Goal: Task Accomplishment & Management: Manage account settings

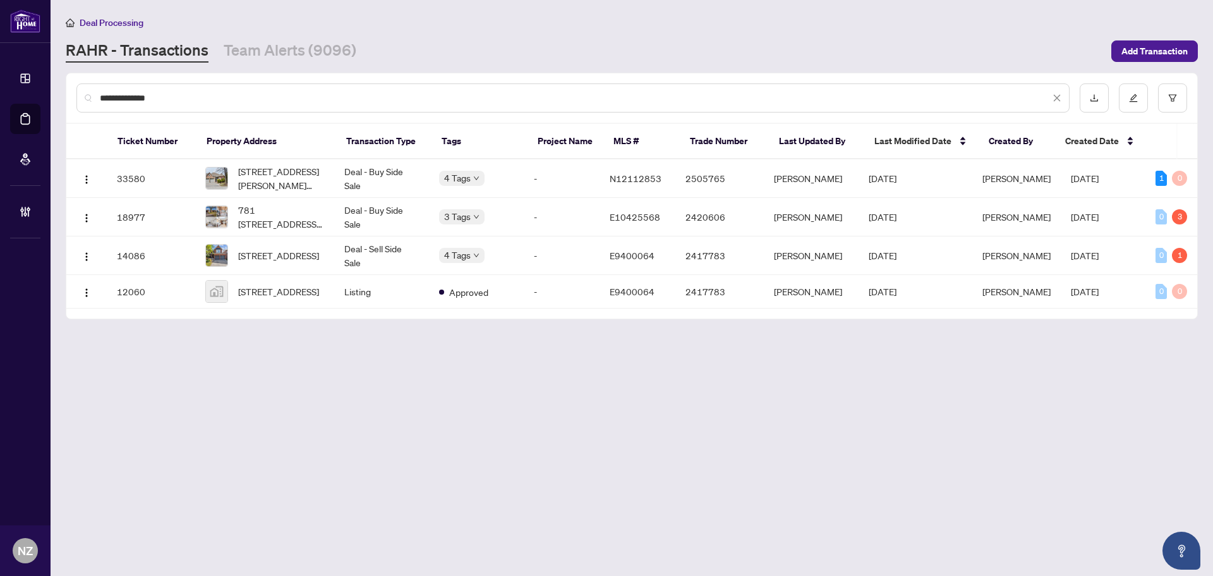
drag, startPoint x: 182, startPoint y: 97, endPoint x: 69, endPoint y: 94, distance: 113.1
click at [69, 94] on div "**********" at bounding box center [631, 97] width 1131 height 49
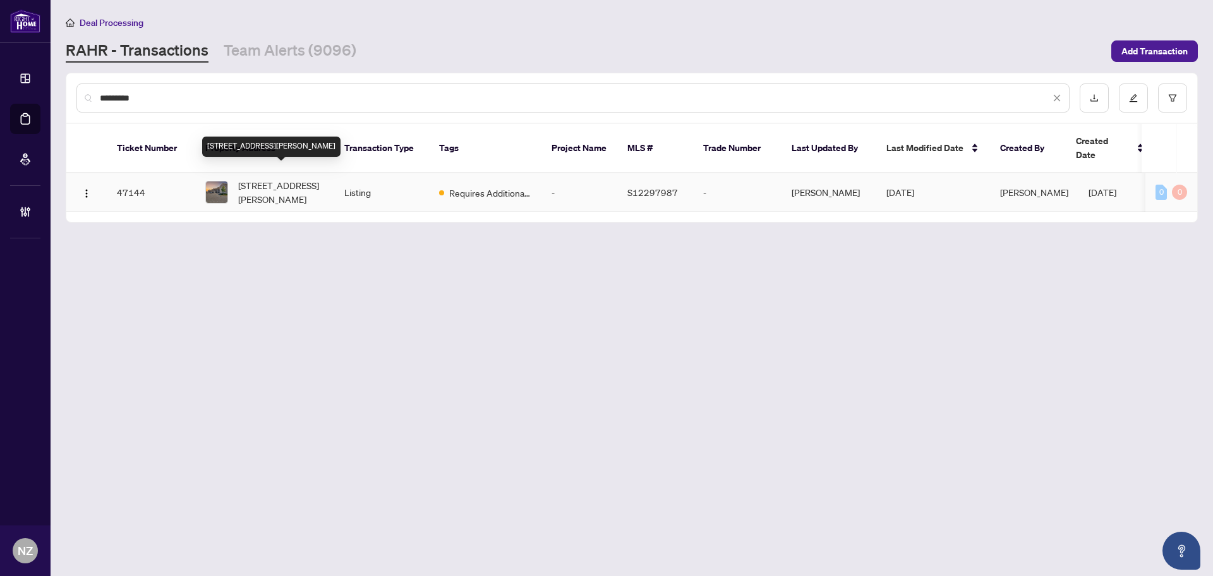
click at [289, 178] on span "[STREET_ADDRESS][PERSON_NAME]" at bounding box center [281, 192] width 86 height 28
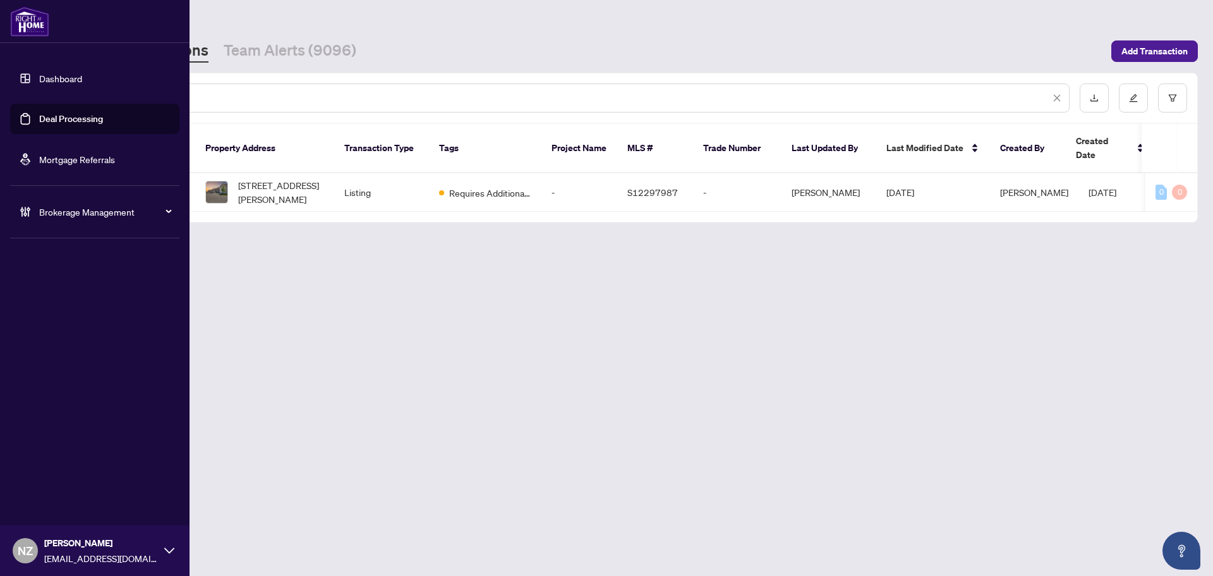
drag, startPoint x: 156, startPoint y: 94, endPoint x: -23, endPoint y: 90, distance: 178.8
click at [0, 90] on html "Dashboard Deal Processing Mortgage Referrals Brokerage Management [GEOGRAPHIC_D…" at bounding box center [606, 288] width 1213 height 576
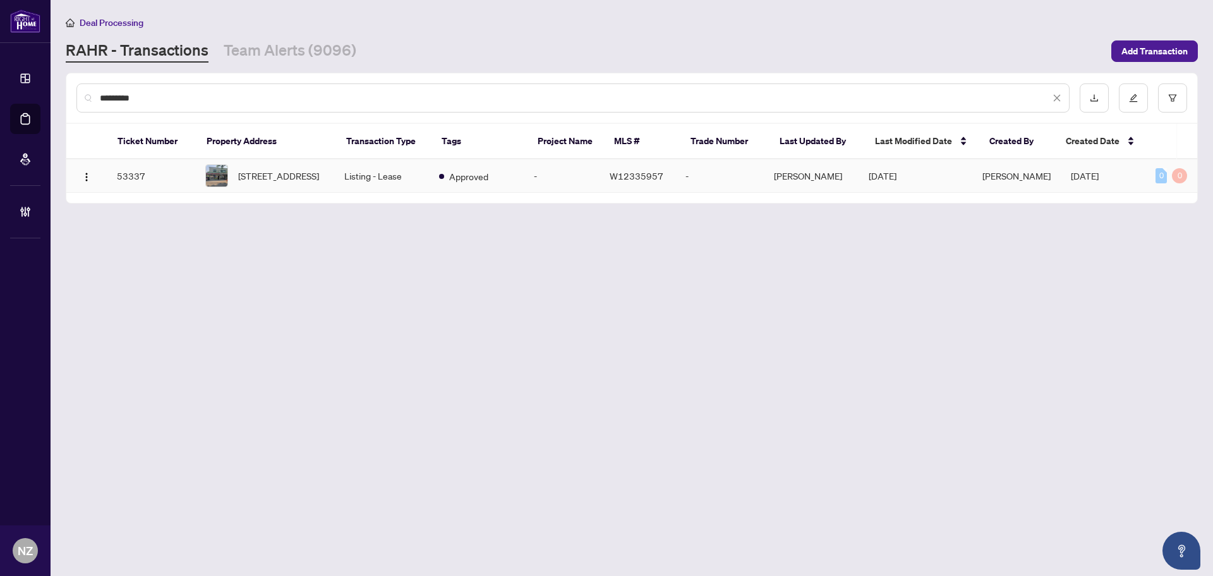
type input "*********"
click at [286, 174] on span "[STREET_ADDRESS]" at bounding box center [278, 176] width 81 height 14
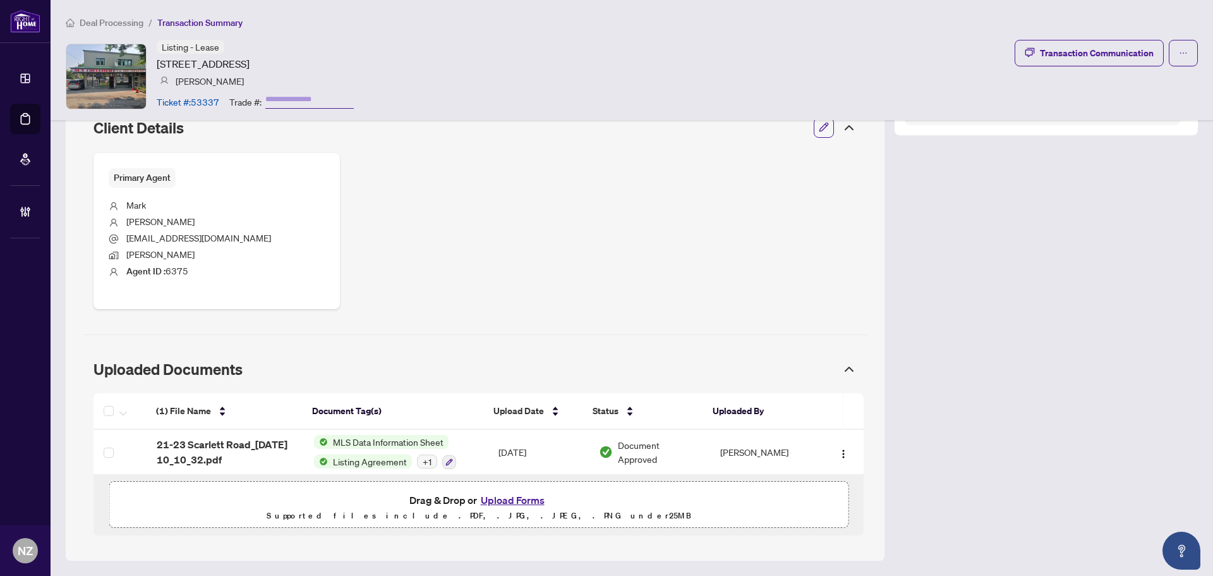
scroll to position [459, 0]
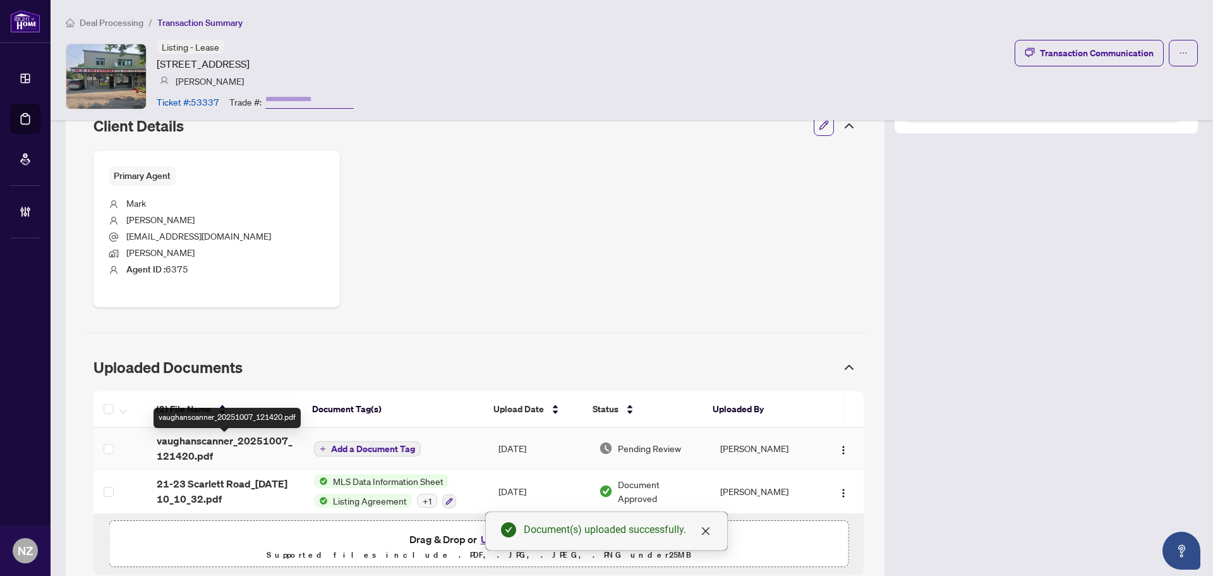
click at [215, 443] on span "vaughanscanner_20251007_121420.pdf" at bounding box center [225, 448] width 137 height 30
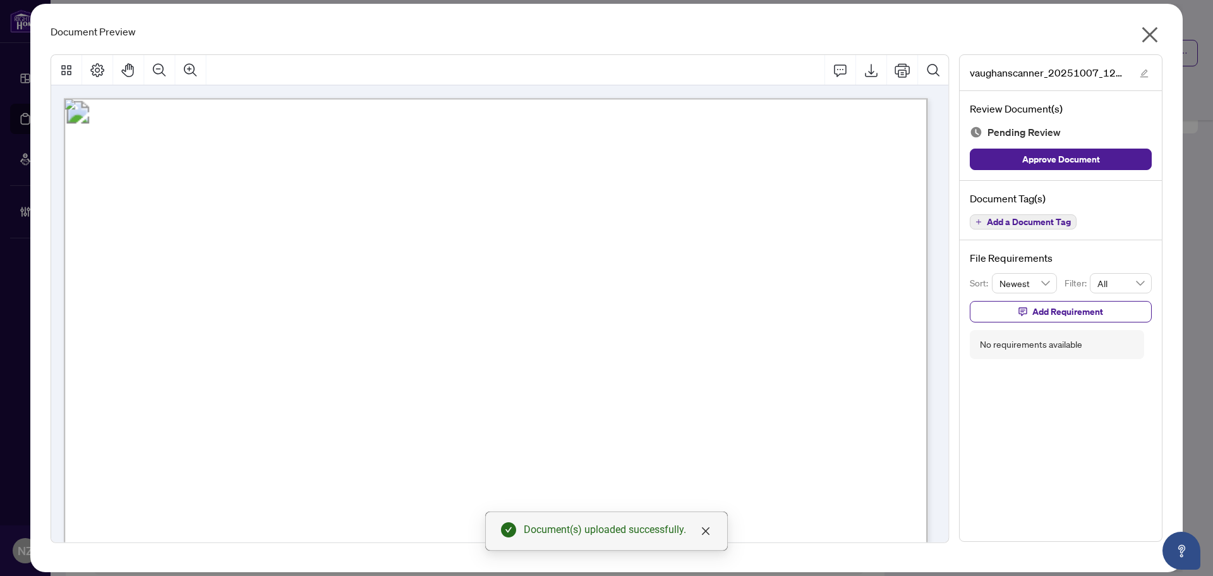
click at [1016, 220] on span "Add a Document Tag" at bounding box center [1029, 221] width 84 height 9
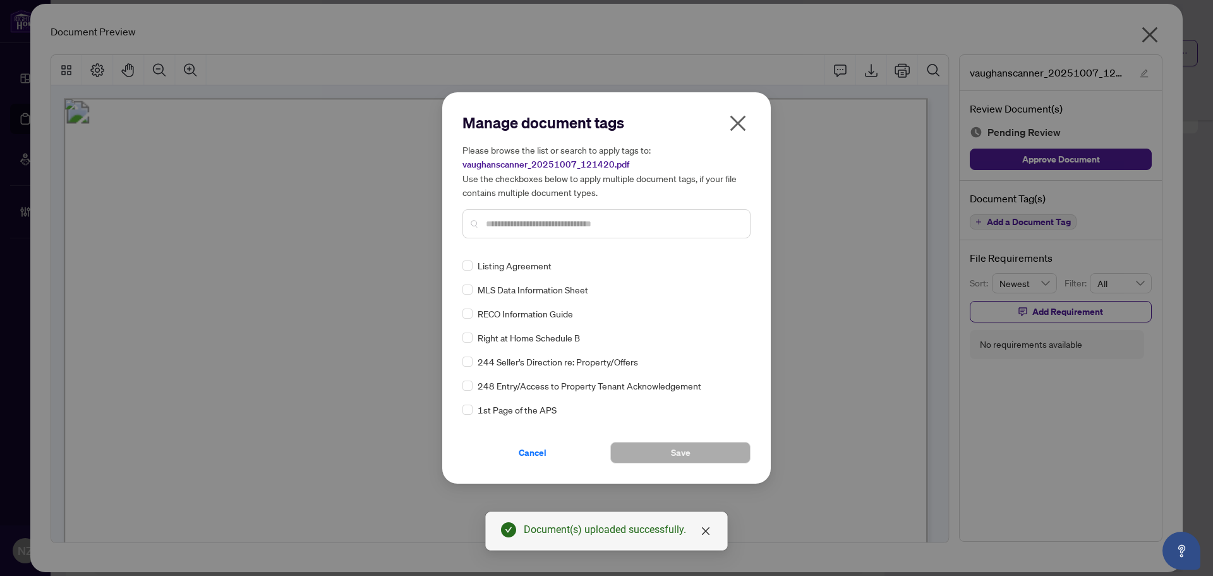
click at [546, 222] on input "text" at bounding box center [613, 224] width 254 height 14
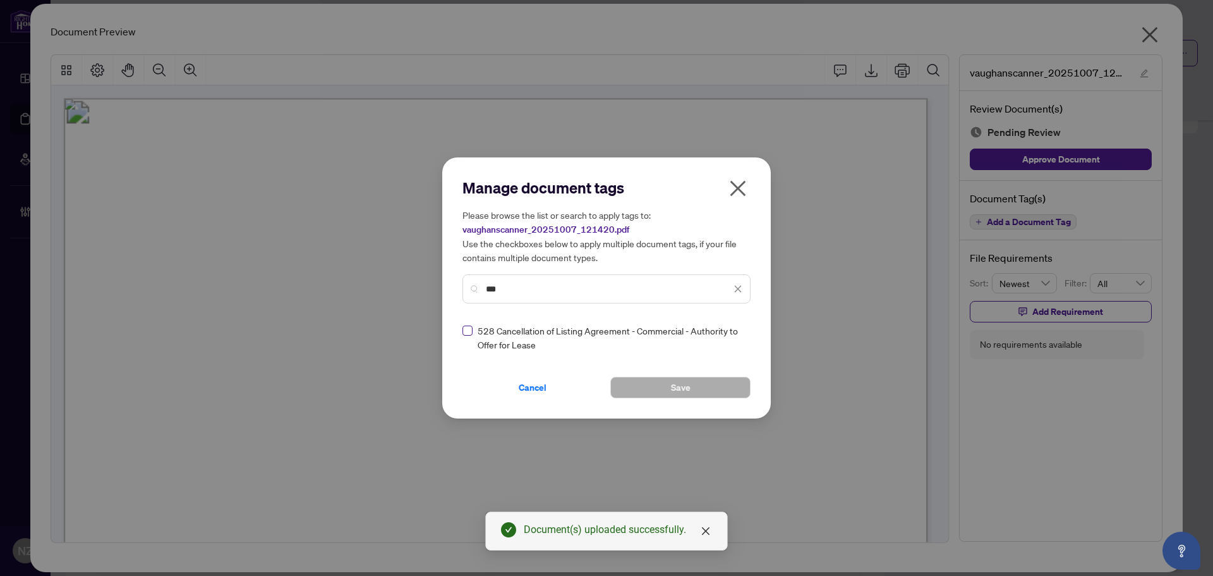
type input "***"
click at [736, 340] on div at bounding box center [730, 337] width 24 height 13
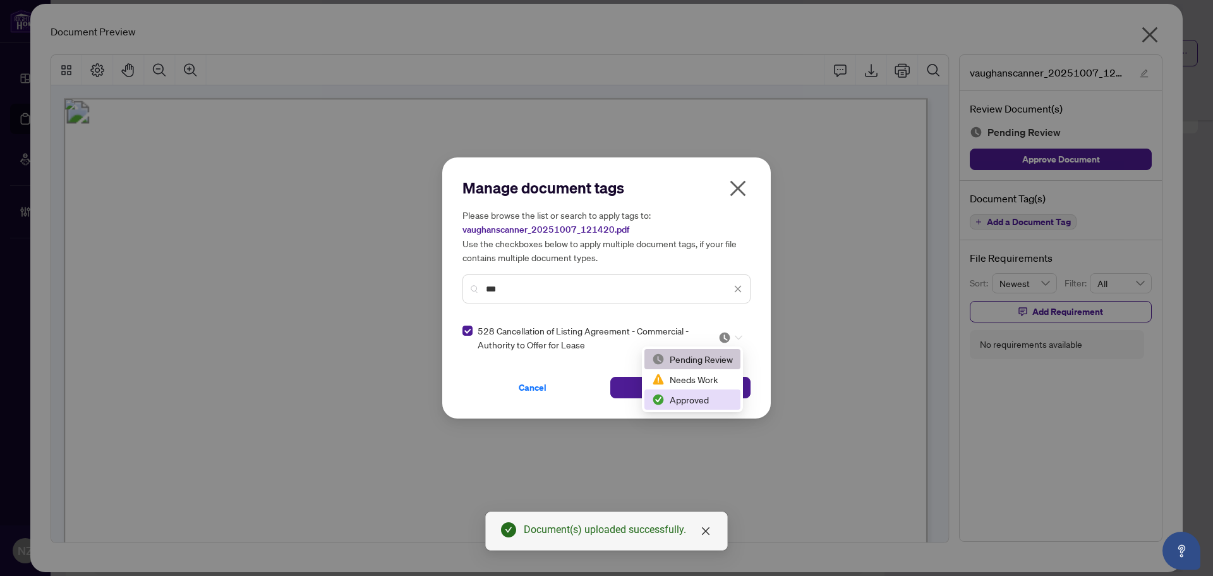
click at [670, 401] on div "Approved" at bounding box center [692, 399] width 81 height 14
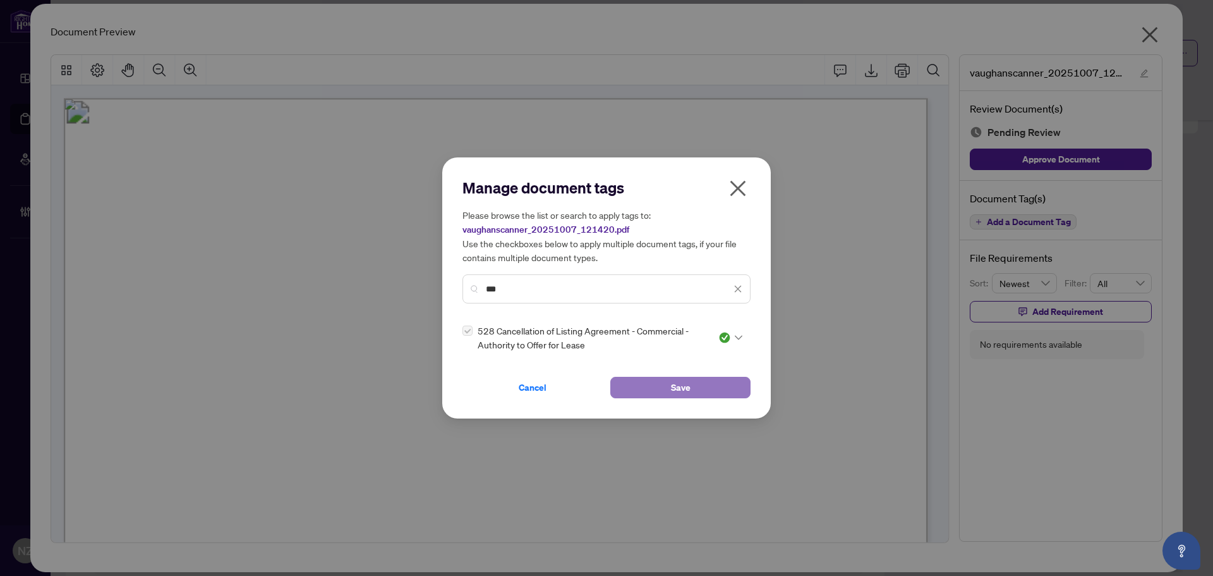
click at [639, 382] on button "Save" at bounding box center [680, 387] width 140 height 21
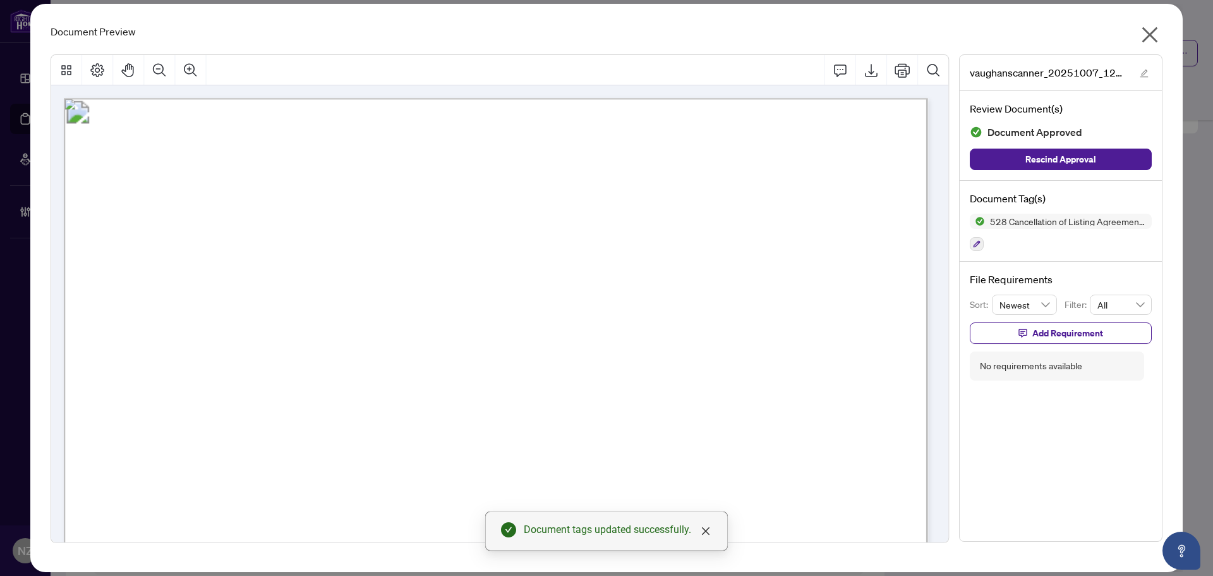
click at [1147, 35] on icon "close" at bounding box center [1150, 35] width 20 height 20
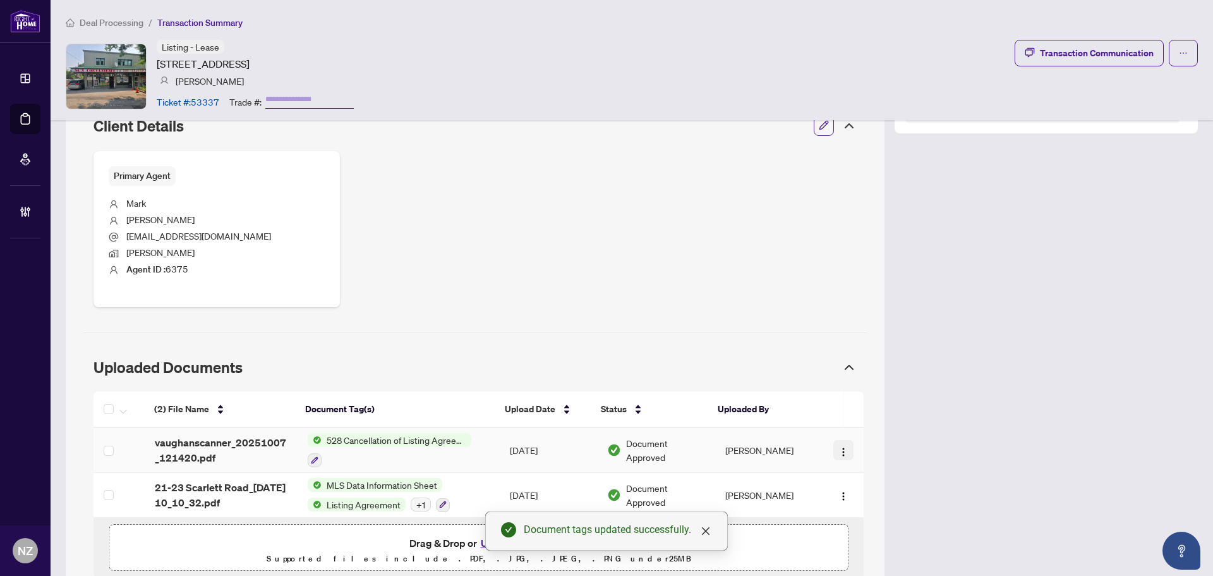
click at [838, 454] on img "button" at bounding box center [843, 452] width 10 height 10
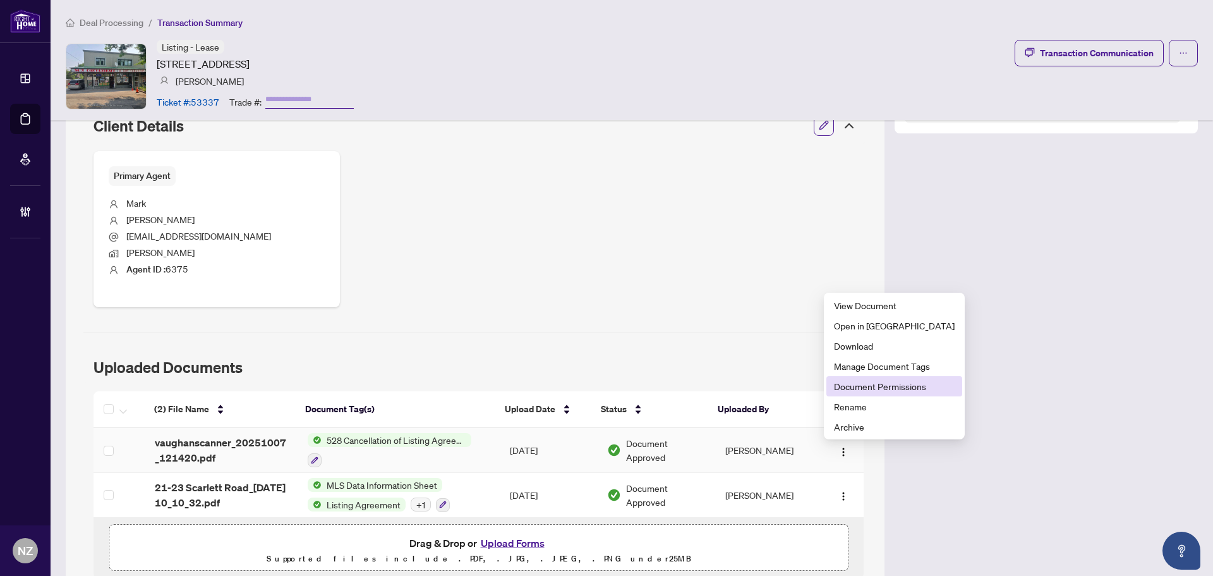
click at [865, 387] on span "Document Permissions" at bounding box center [894, 386] width 121 height 14
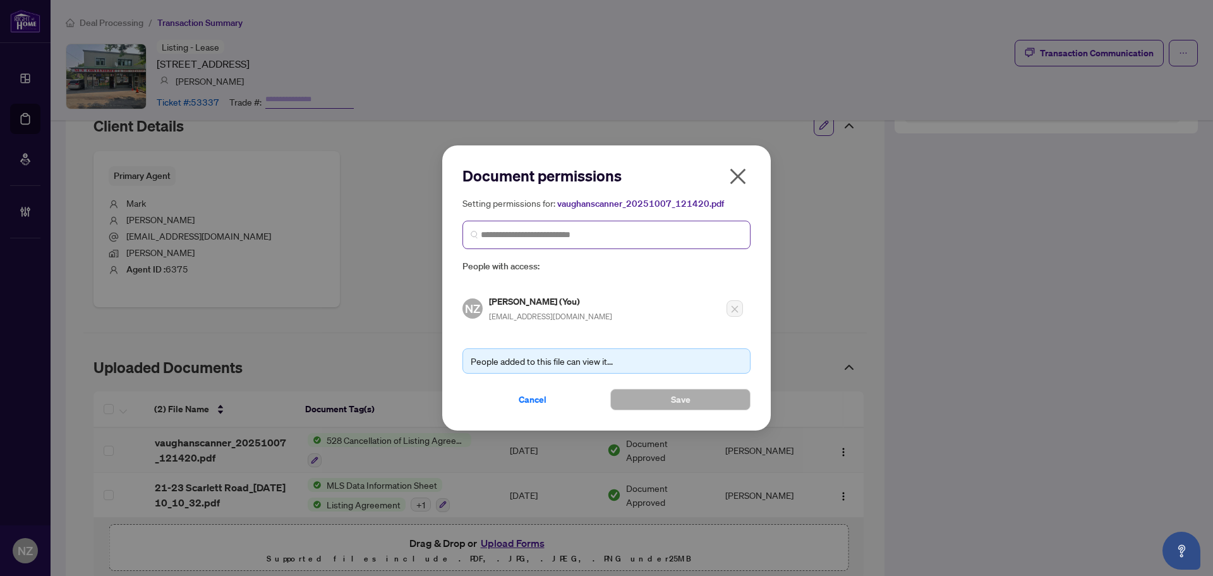
click at [488, 227] on span at bounding box center [606, 235] width 288 height 28
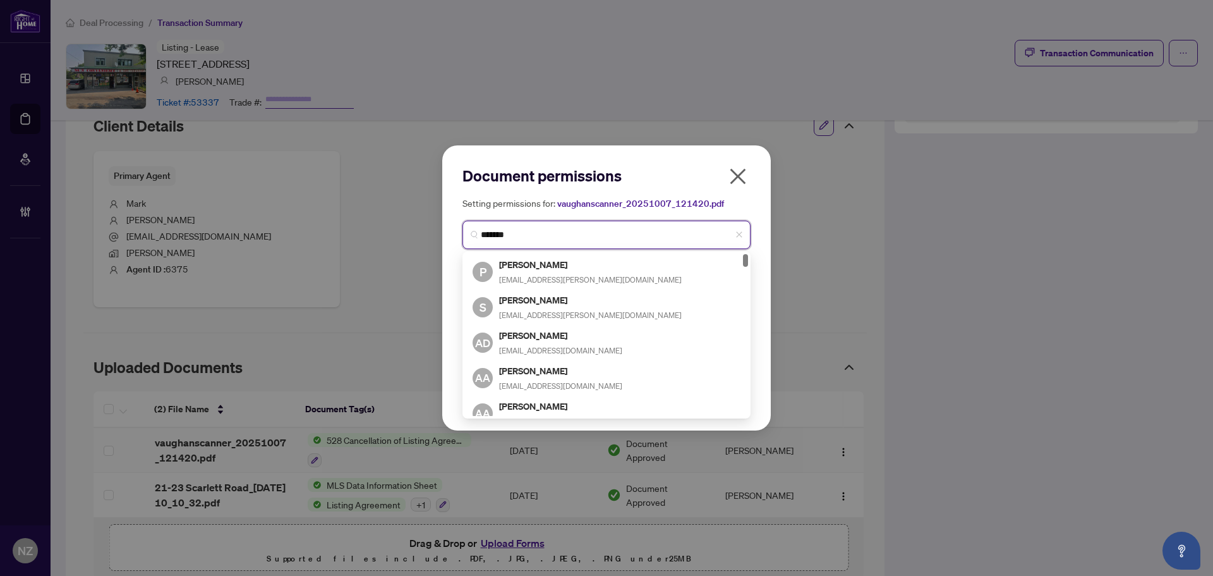
type input "********"
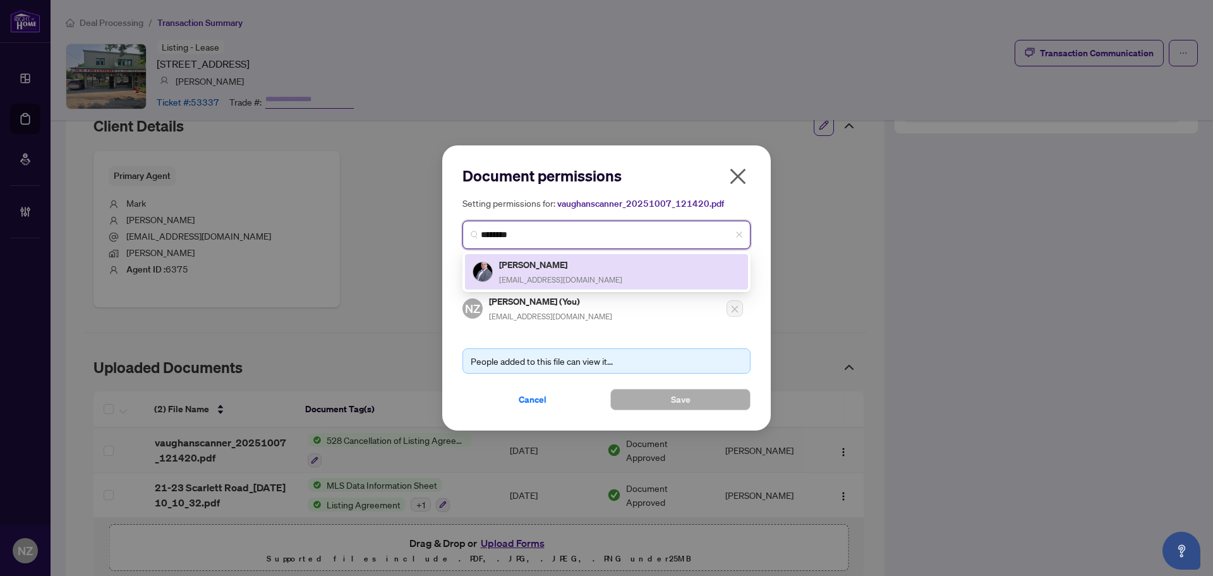
click at [520, 266] on h5 "[PERSON_NAME]" at bounding box center [560, 264] width 123 height 15
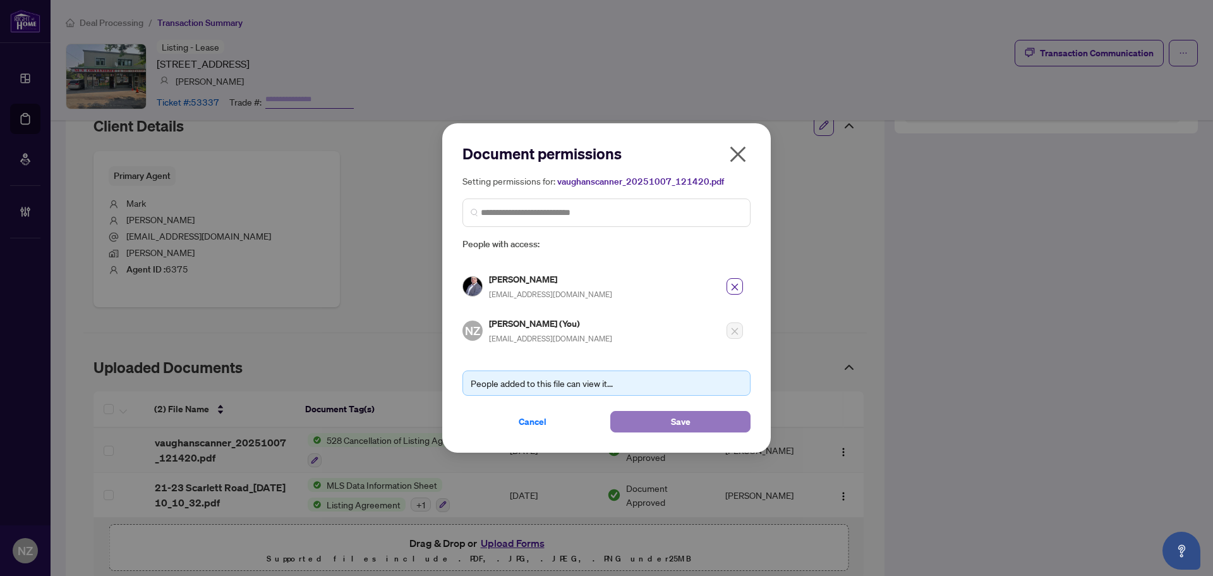
click at [685, 424] on span "Save" at bounding box center [681, 421] width 20 height 20
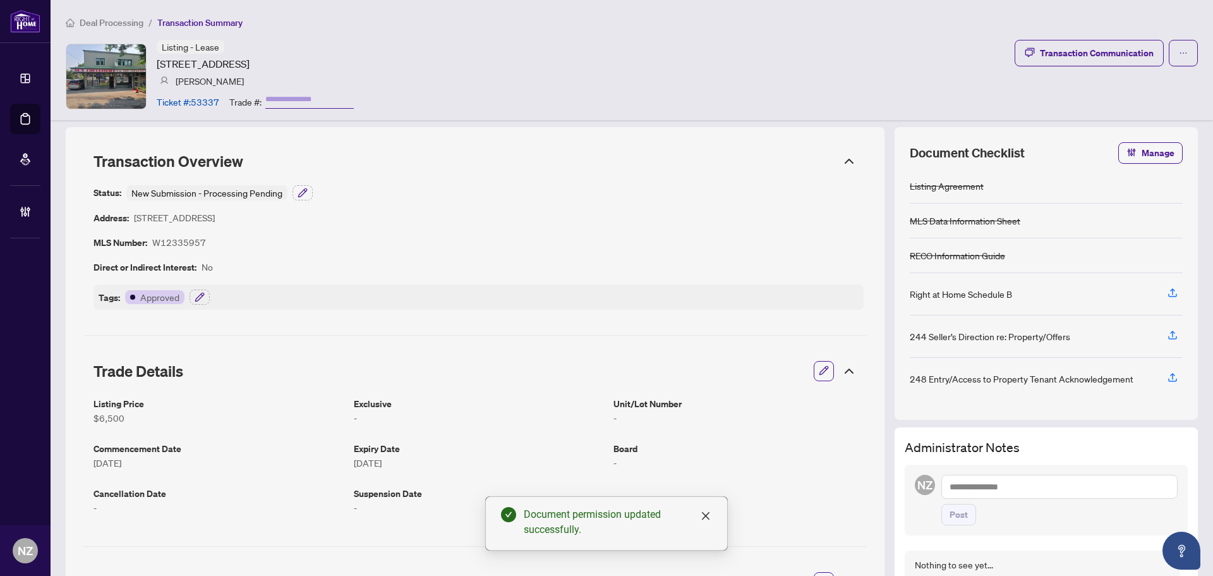
scroll to position [0, 0]
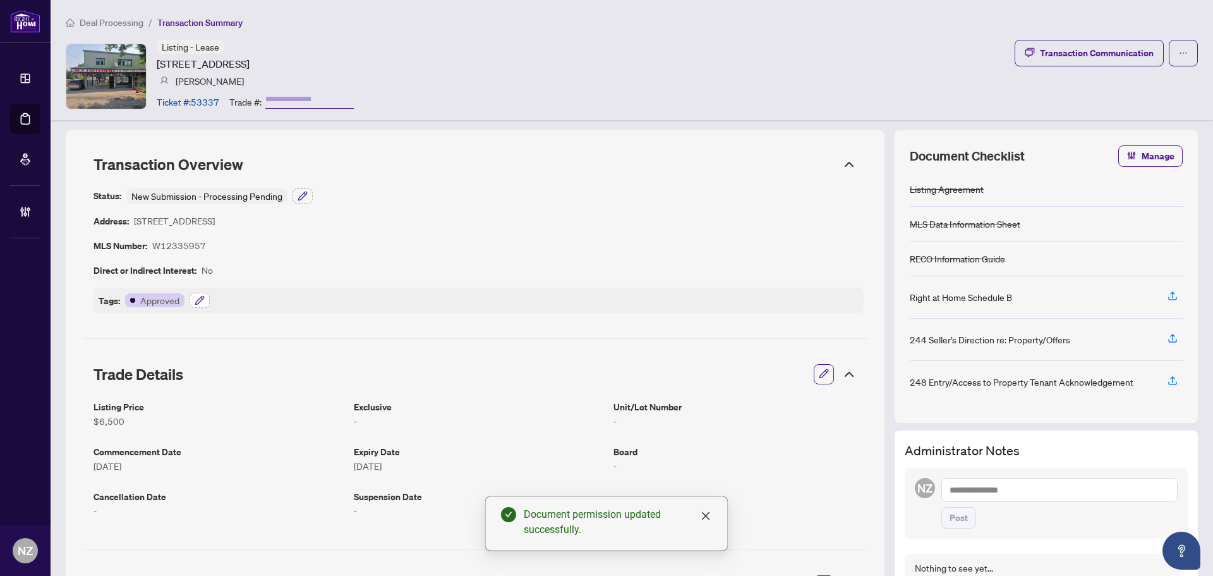
click at [191, 297] on button "button" at bounding box center [200, 300] width 20 height 15
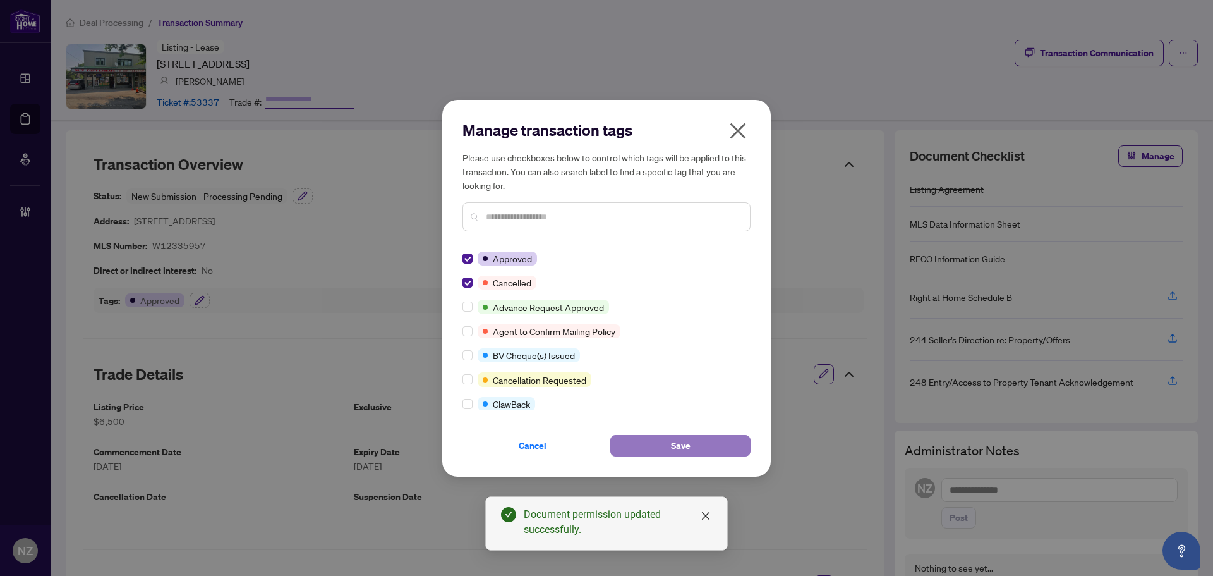
click at [653, 438] on button "Save" at bounding box center [680, 445] width 140 height 21
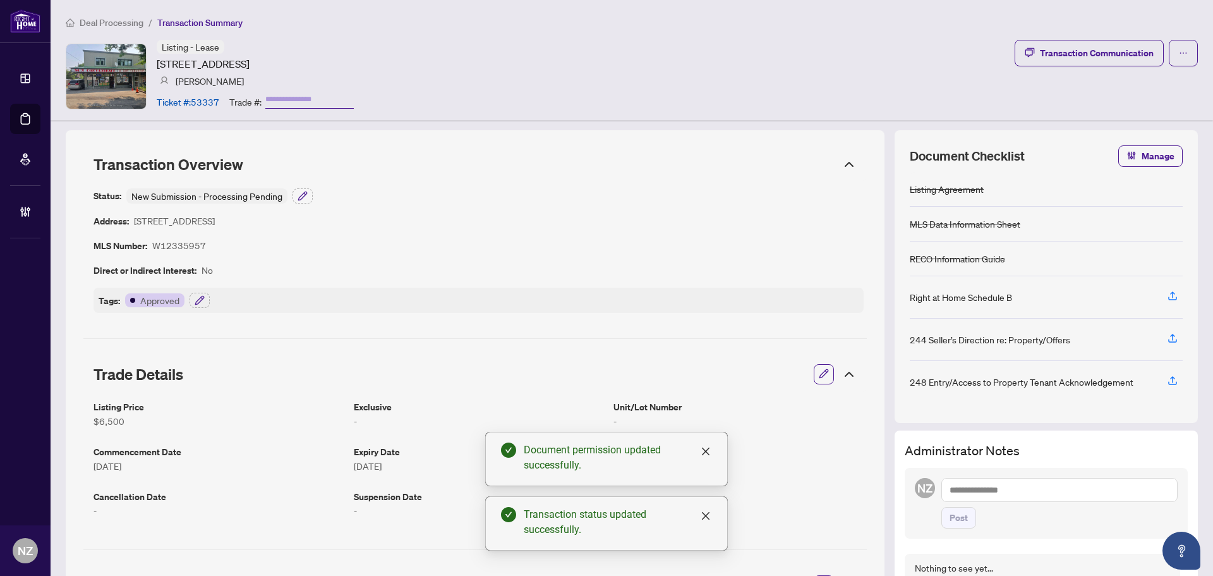
click at [107, 23] on span "Deal Processing" at bounding box center [112, 22] width 64 height 11
